Goal: Transaction & Acquisition: Purchase product/service

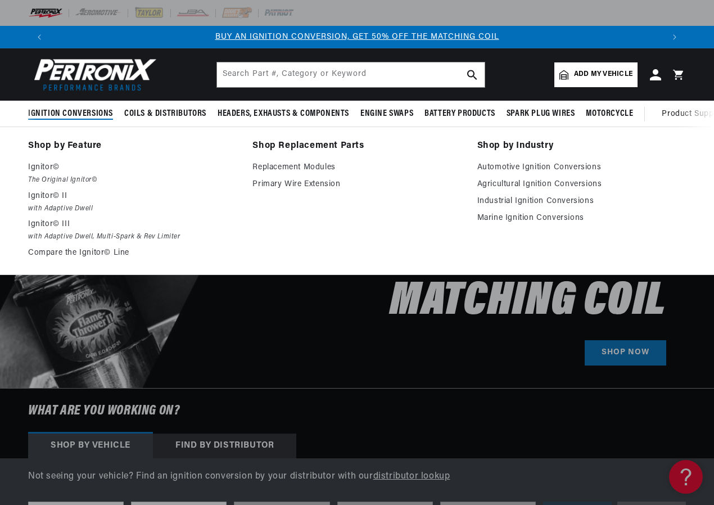
click at [74, 112] on span "Ignition Conversions" at bounding box center [70, 114] width 85 height 12
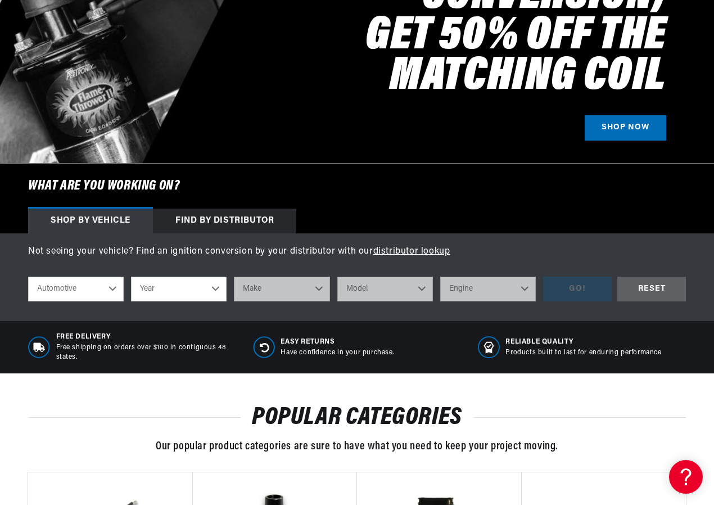
scroll to position [0, 1225]
click at [212, 288] on select "Year 2022 2021 2020 2019 2018 2017 2016 2015 2014 2013 2012 2011 2010 2009 2008…" at bounding box center [179, 289] width 96 height 25
click at [192, 295] on select "Year 2022 2021 2020 2019 2018 2017 2016 2015 2014 2013 2012 2011 2010 2009 2008…" at bounding box center [179, 289] width 96 height 25
click at [210, 291] on select "Year 2022 2021 2020 2019 2018 2017 2016 2015 2014 2013 2012 2011 2010 2009 2008…" at bounding box center [179, 289] width 96 height 25
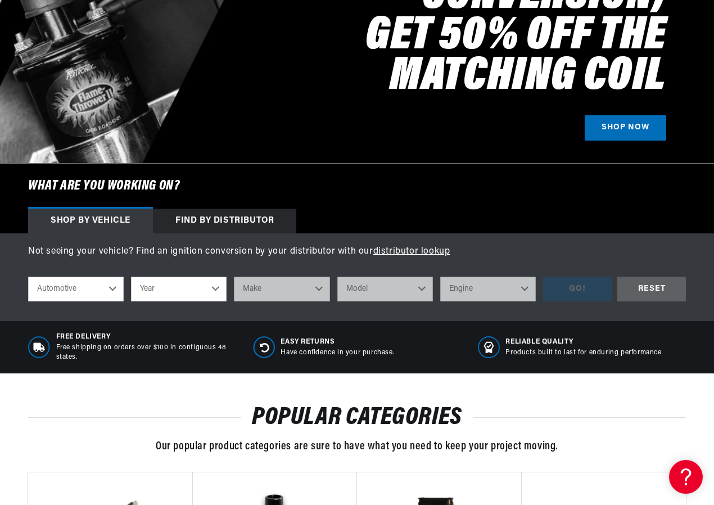
click at [108, 286] on select "Automotive Agricultural Industrial Marine Motorcycle" at bounding box center [76, 289] width 96 height 25
click at [216, 290] on select "Year 2022 2021 2020 2019 2018 2017 2016 2015 2014 2013 2012 2011 2010 2009 2008…" at bounding box center [179, 289] width 96 height 25
click at [182, 290] on select "Year 2022 2021 2020 2019 2018 2017 2016 2015 2014 2013 2012 2011 2010 2009 2008…" at bounding box center [179, 289] width 96 height 25
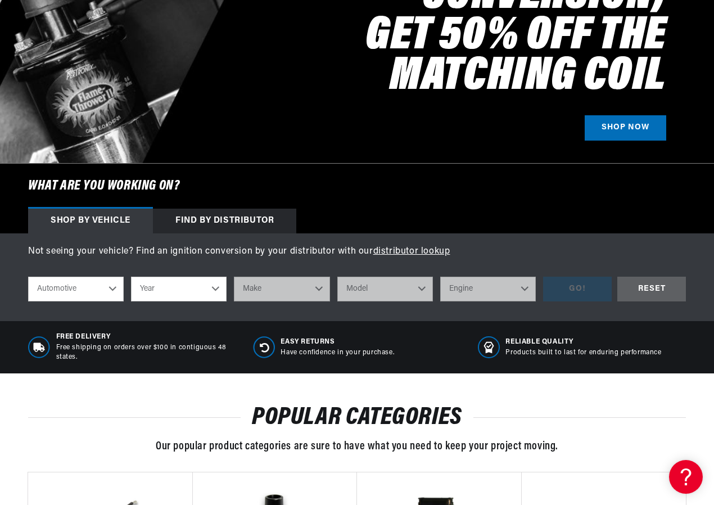
select select "1999"
click at [182, 290] on select "2022 2021 2020 2019 2018 2017 2016 2015 2014 2013 2012 2011 2010 2009 2008 2007…" at bounding box center [179, 289] width 96 height 25
click at [216, 290] on select "2022 2021 2020 2019 2018 2017 2016 2015 2014 2013 2012 2011 2010 2009 2008 2007…" at bounding box center [179, 289] width 96 height 25
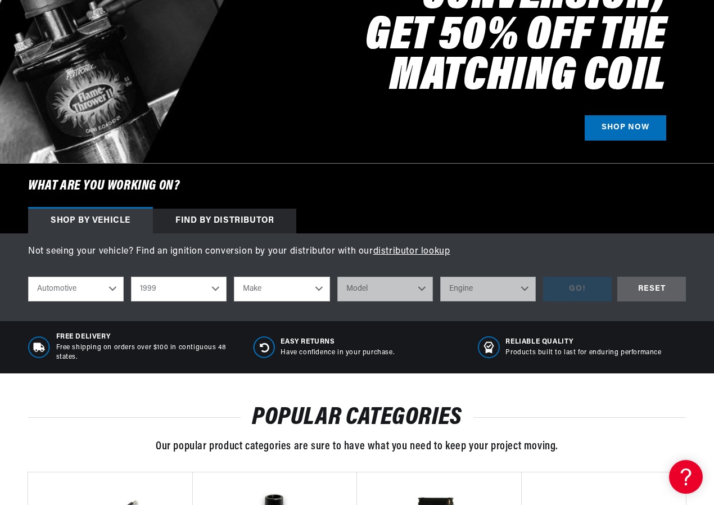
click at [180, 286] on select "2022 2021 2020 2019 2018 2017 2016 2015 2014 2013 2012 2011 2010 2009 2008 2007…" at bounding box center [179, 289] width 96 height 25
click at [175, 284] on select "2022 2021 2020 2019 2018 2017 2016 2015 2014 2013 2012 2011 2010 2009 2008 2007…" at bounding box center [179, 289] width 96 height 25
drag, startPoint x: 166, startPoint y: 288, endPoint x: 131, endPoint y: 307, distance: 40.2
click at [105, 292] on div "Automotive Agricultural Industrial Marine Motorcycle 2022 2021 2020 2019 2018 2…" at bounding box center [285, 289] width 515 height 25
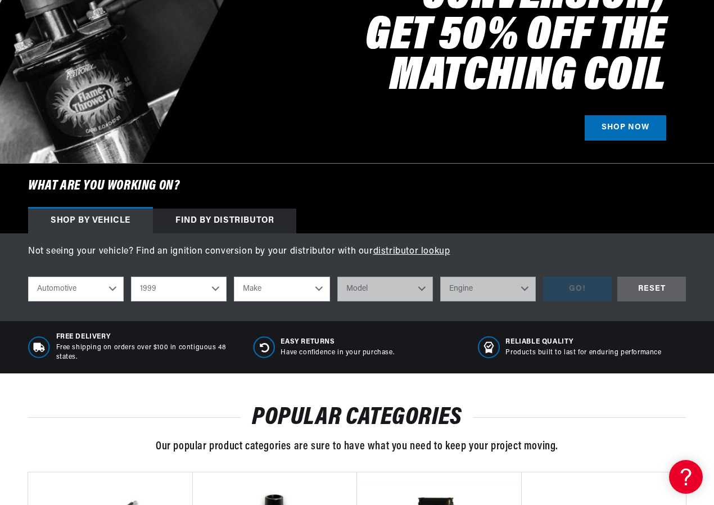
click at [171, 290] on select "2022 2021 2020 2019 2018 2017 2016 2015 2014 2013 2012 2011 2010 2009 2008 2007…" at bounding box center [179, 289] width 96 height 25
click at [160, 287] on select "2022 2021 2020 2019 2018 2017 2016 2015 2014 2013 2012 2011 2010 2009 2008 2007…" at bounding box center [179, 289] width 96 height 25
click at [151, 289] on select "2022 2021 2020 2019 2018 2017 2016 2015 2014 2013 2012 2011 2010 2009 2008 2007…" at bounding box center [179, 289] width 96 height 25
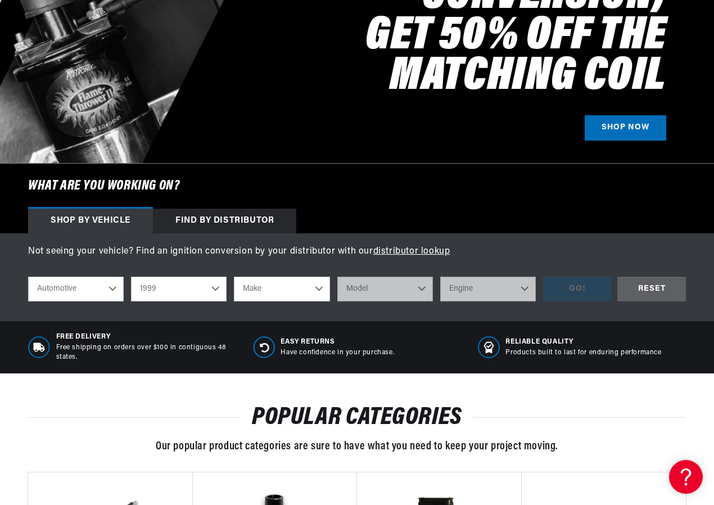
click at [153, 287] on select "2022 2021 2020 2019 2018 2017 2016 2015 2014 2013 2012 2011 2010 2009 2008 2007…" at bounding box center [179, 289] width 96 height 25
click at [214, 218] on div "Find by Distributor" at bounding box center [224, 221] width 143 height 25
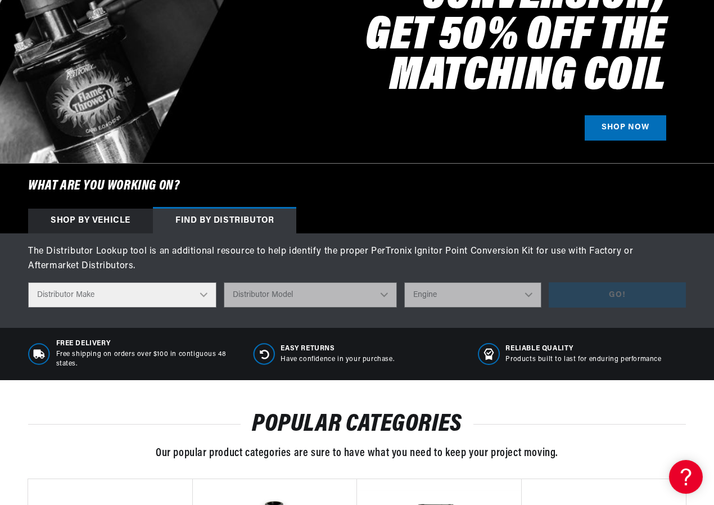
click at [206, 296] on select "Distributor Make Accel Aldon Autolite Bosch Century Chrysler Clark Colt Contine…" at bounding box center [122, 294] width 188 height 25
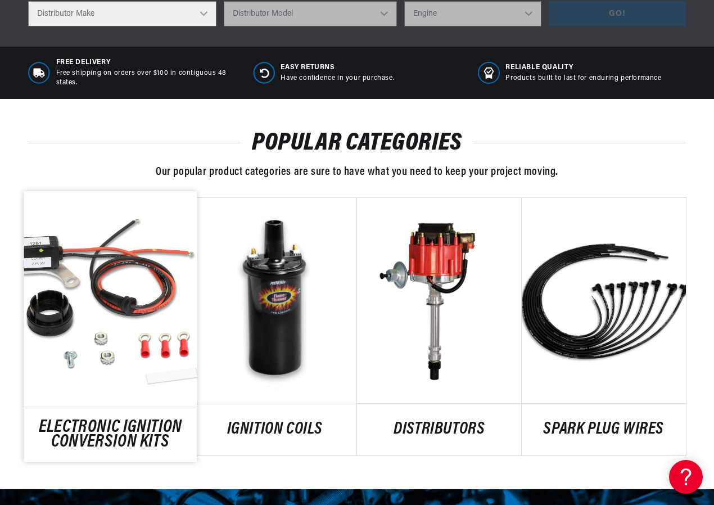
scroll to position [0, 613]
click at [108, 420] on link "ELECTRONIC IGNITION CONVERSION KITS" at bounding box center [110, 435] width 173 height 30
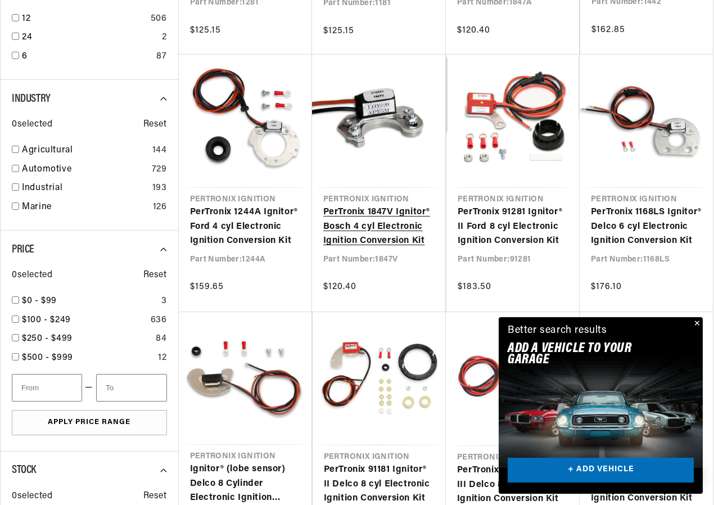
scroll to position [506, 0]
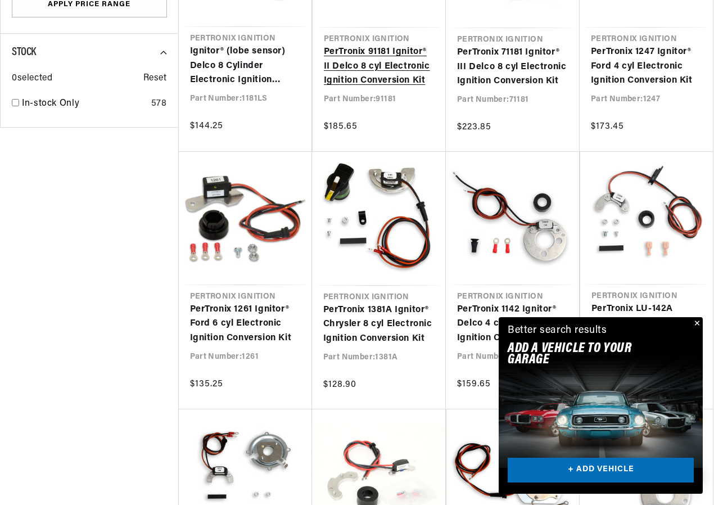
scroll to position [1012, 0]
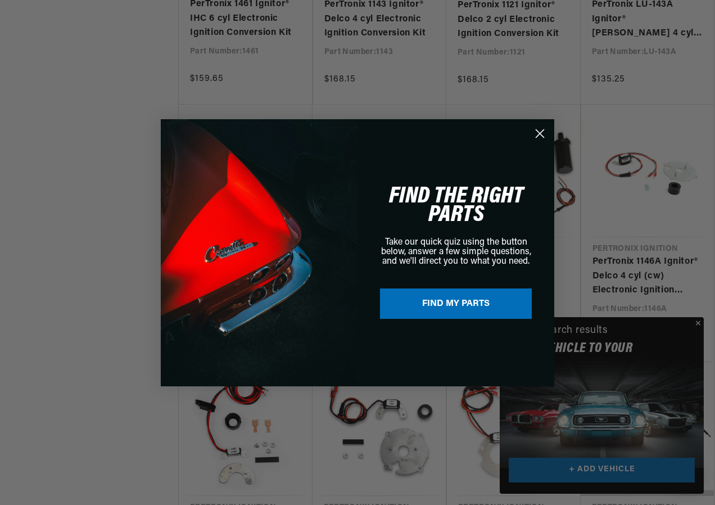
click at [539, 132] on div "Close dialog NEED HELP? Make finding the right part easy. Adding your vehicle t…" at bounding box center [357, 252] width 715 height 505
click at [539, 133] on icon "Close dialog" at bounding box center [540, 133] width 8 height 8
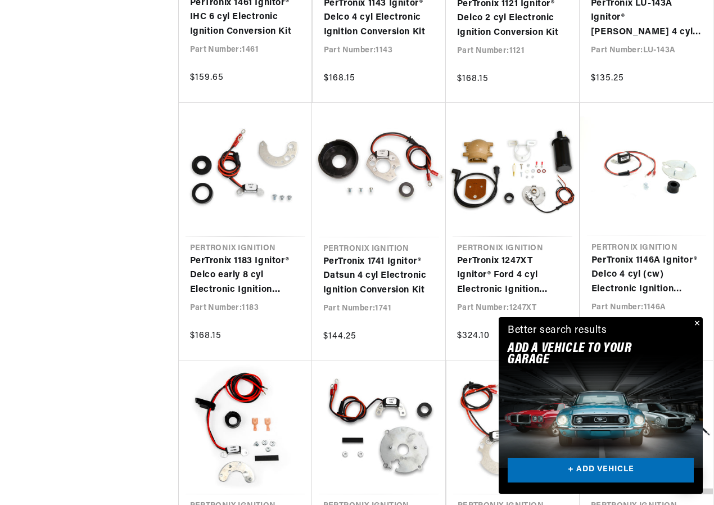
click at [696, 323] on button "Close" at bounding box center [695, 323] width 13 height 13
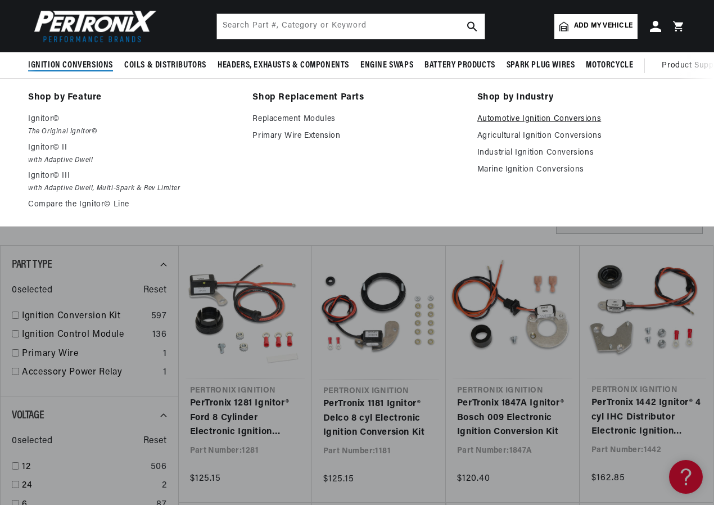
scroll to position [0, 1225]
click at [557, 119] on link "Automotive Ignition Conversions" at bounding box center [581, 118] width 209 height 13
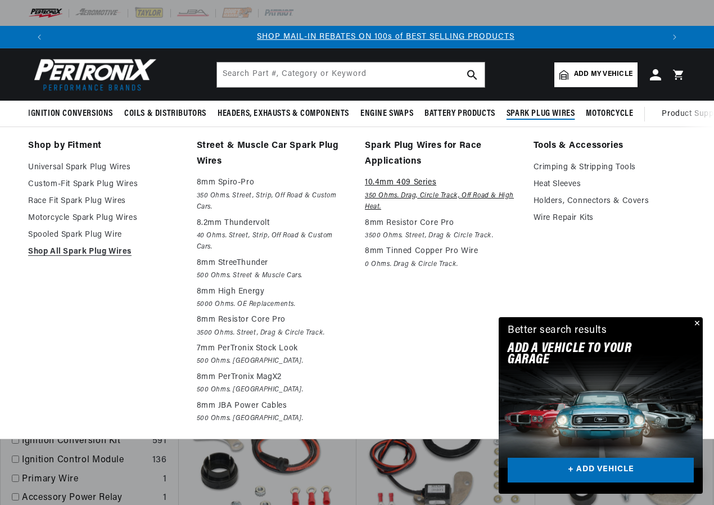
scroll to position [0, 613]
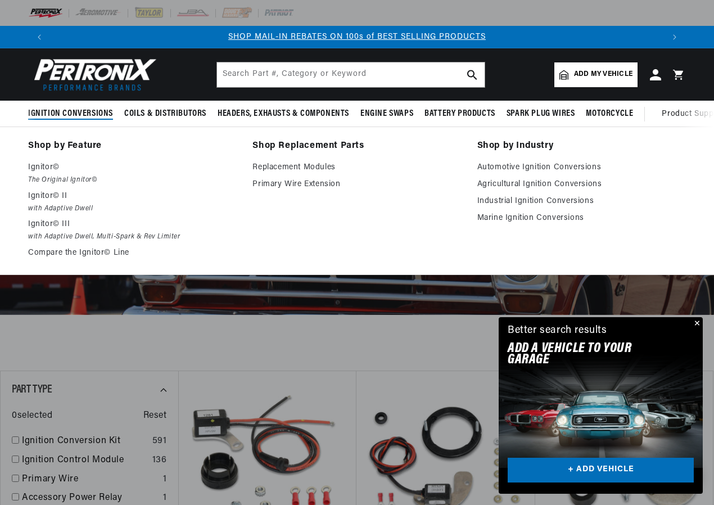
click at [82, 112] on span "Ignition Conversions" at bounding box center [70, 114] width 85 height 12
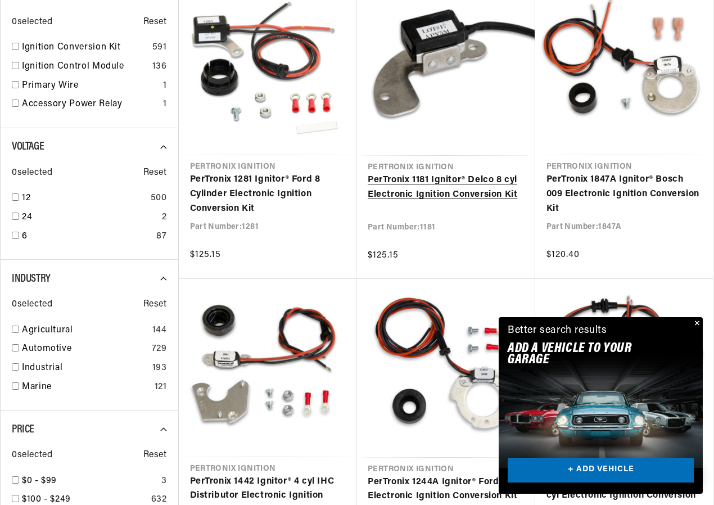
scroll to position [0, 0]
click at [434, 173] on link "PerTronix 1181 Ignitor® Delco 8 cyl Electronic Ignition Conversion Kit" at bounding box center [446, 187] width 156 height 29
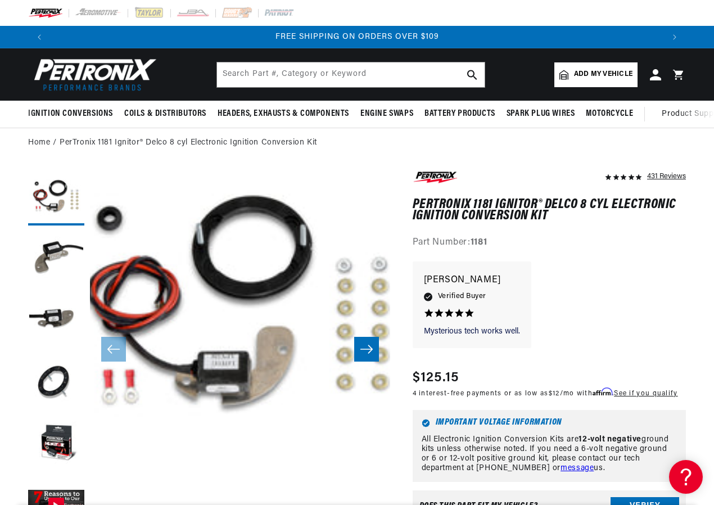
scroll to position [30, 0]
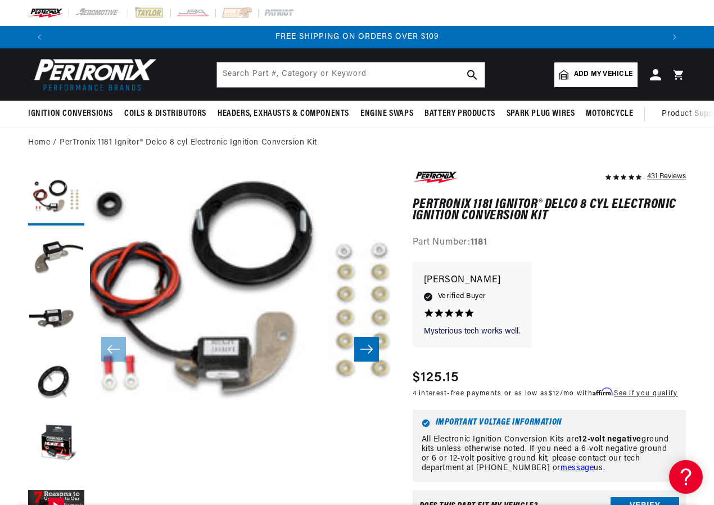
click at [358, 346] on button "Slide right" at bounding box center [366, 349] width 25 height 25
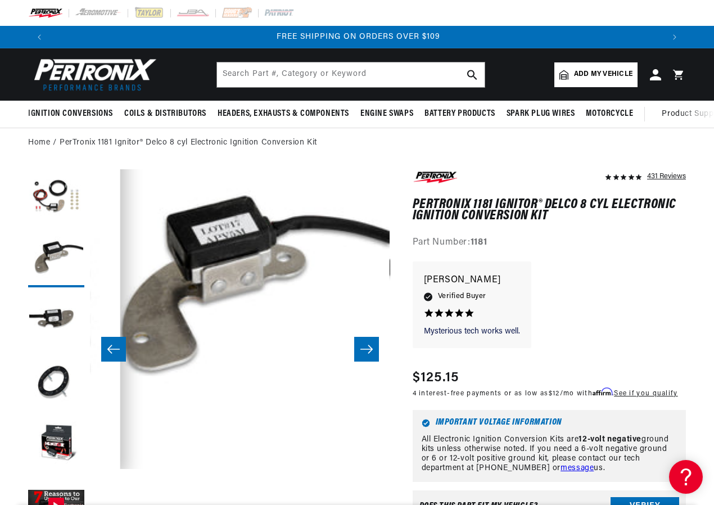
scroll to position [0, 1225]
click at [55, 325] on button "Load image 3 in gallery view" at bounding box center [56, 321] width 56 height 56
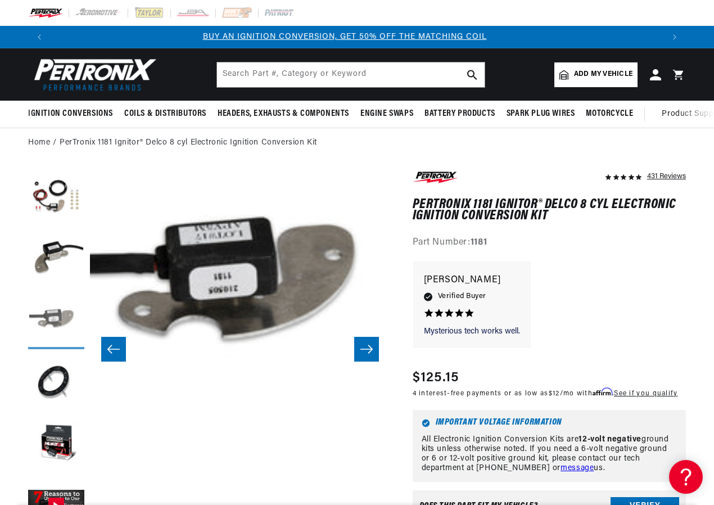
scroll to position [0, 0]
click at [48, 248] on button "Load image 2 in gallery view" at bounding box center [56, 259] width 56 height 56
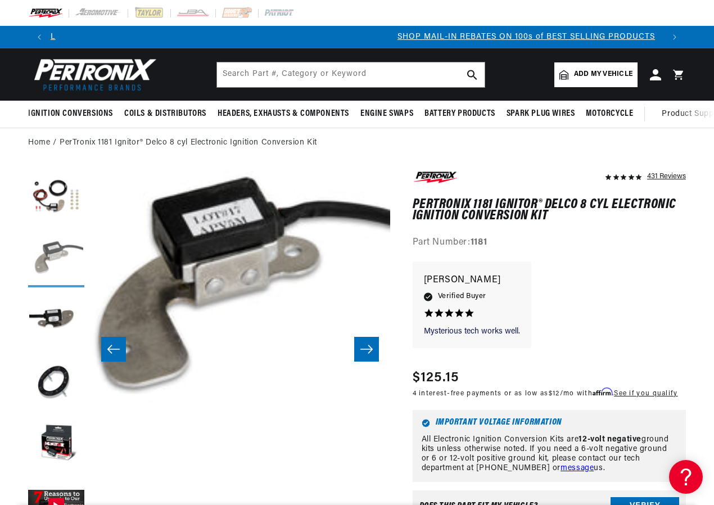
scroll to position [0, 613]
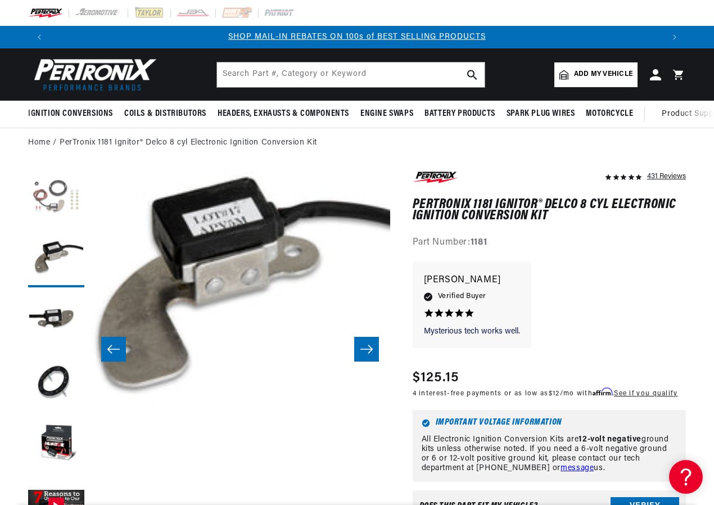
click at [55, 194] on button "Load image 1 in gallery view" at bounding box center [56, 197] width 56 height 56
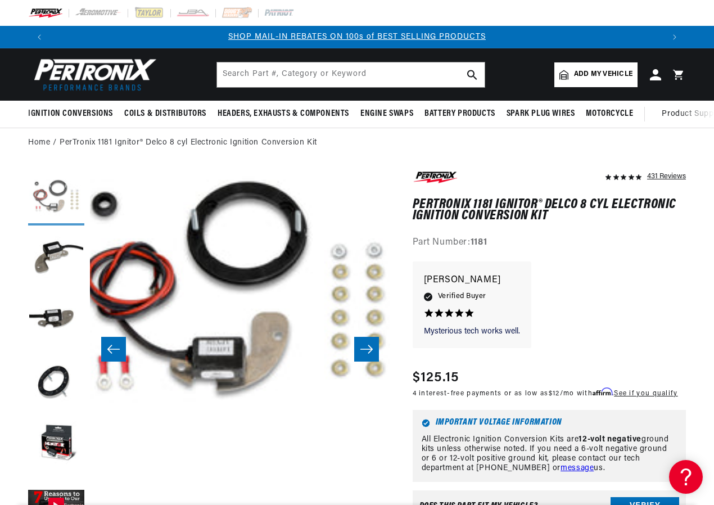
scroll to position [30, 0]
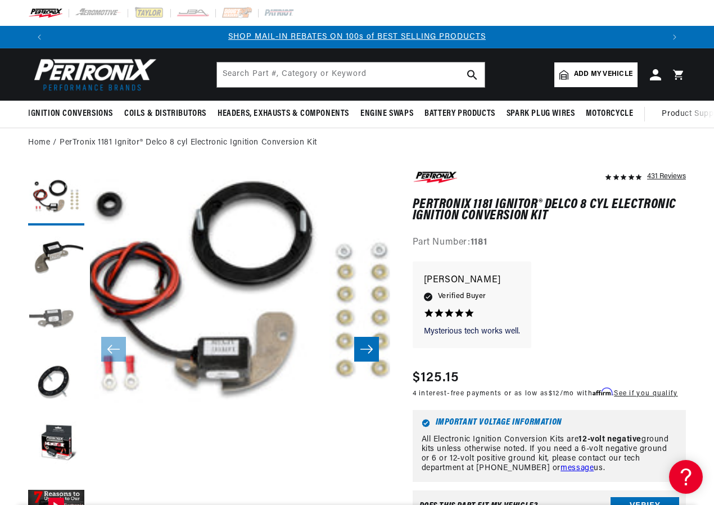
click at [53, 315] on button "Load image 3 in gallery view" at bounding box center [56, 321] width 56 height 56
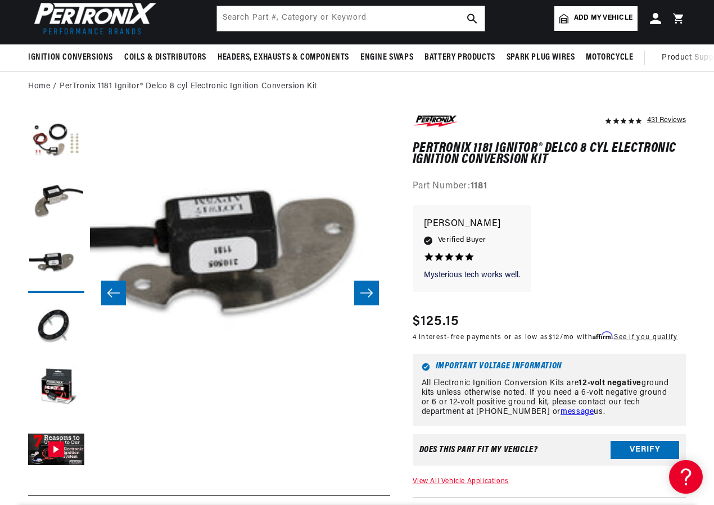
scroll to position [0, 9]
